Goal: Task Accomplishment & Management: Manage account settings

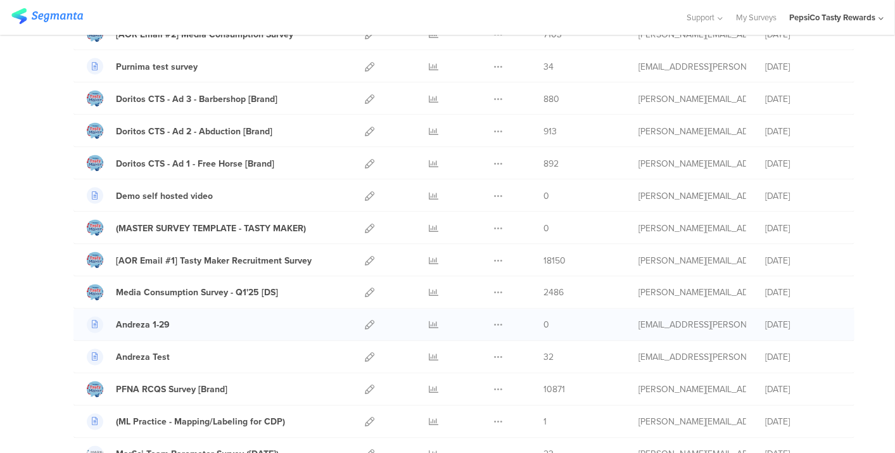
scroll to position [1055, 0]
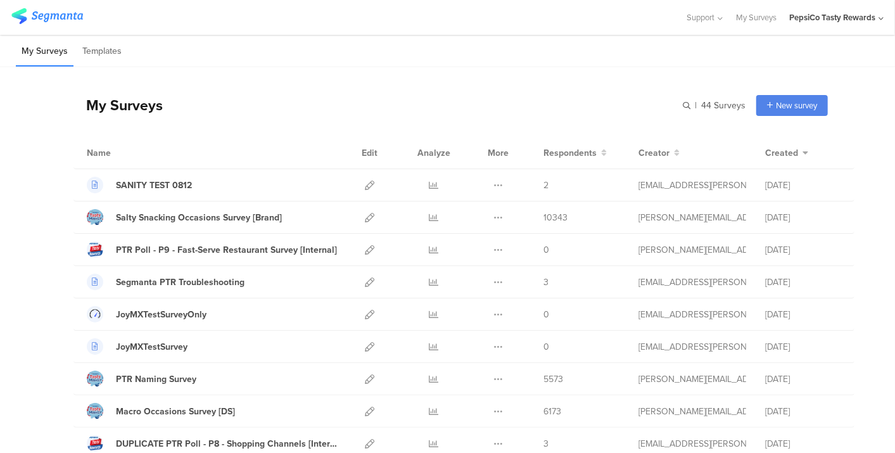
click at [834, 15] on div "PepsiCo Tasty Rewards" at bounding box center [832, 17] width 86 height 12
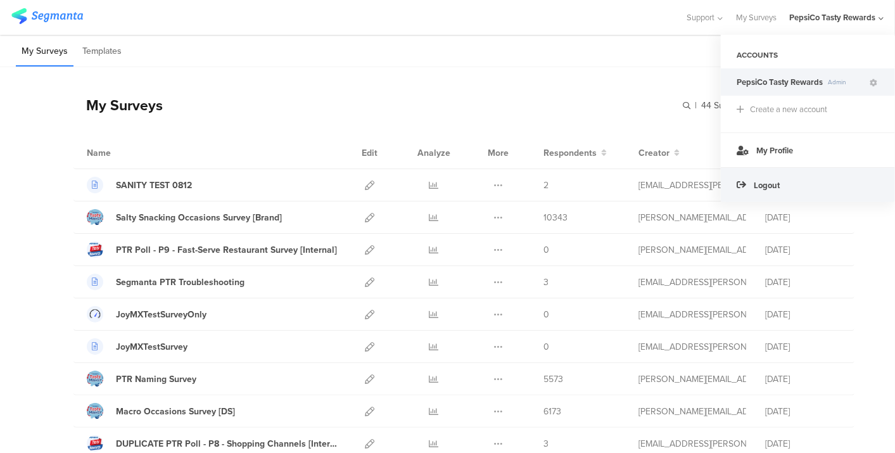
click at [785, 179] on div "Logout" at bounding box center [808, 184] width 174 height 35
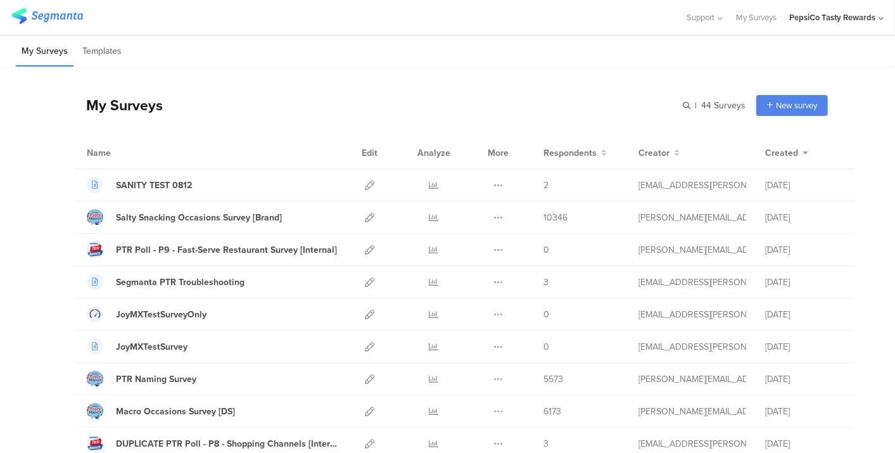
click at [857, 16] on div "PepsiCo Tasty Rewards" at bounding box center [832, 17] width 86 height 12
